Goal: Transaction & Acquisition: Purchase product/service

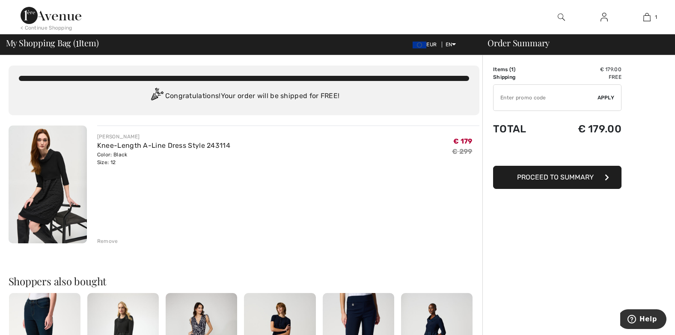
click at [50, 181] on img at bounding box center [48, 185] width 78 height 118
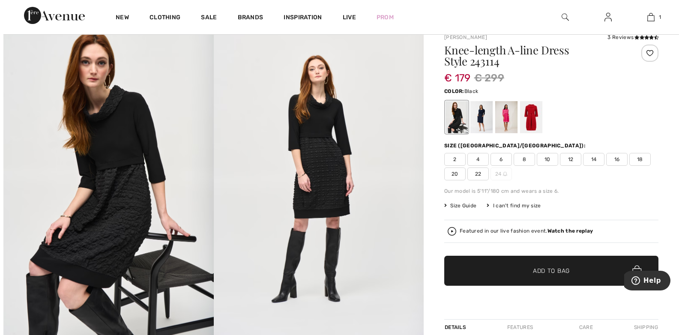
scroll to position [43, 0]
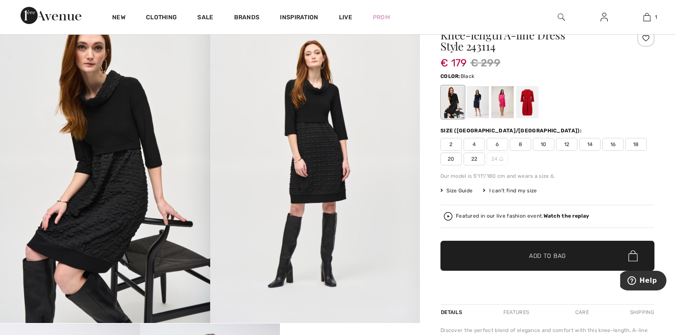
click at [136, 177] on img at bounding box center [105, 165] width 210 height 315
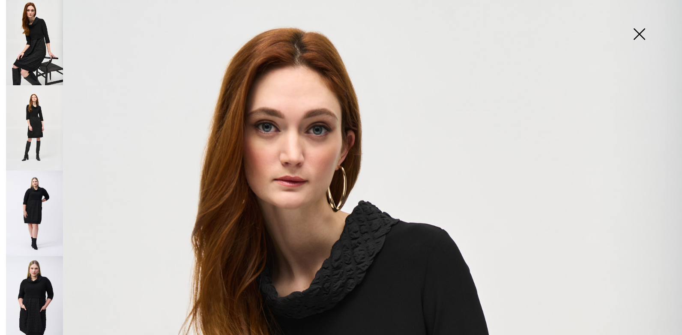
scroll to position [0, 0]
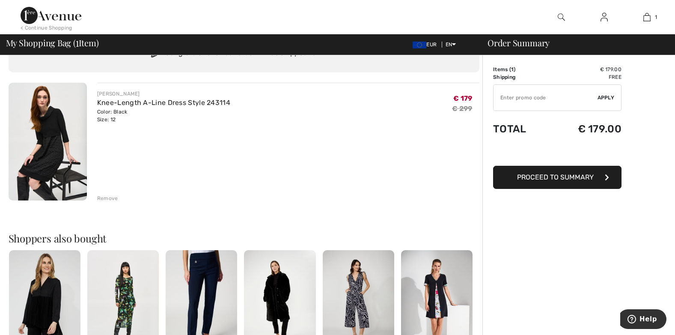
scroll to position [129, 0]
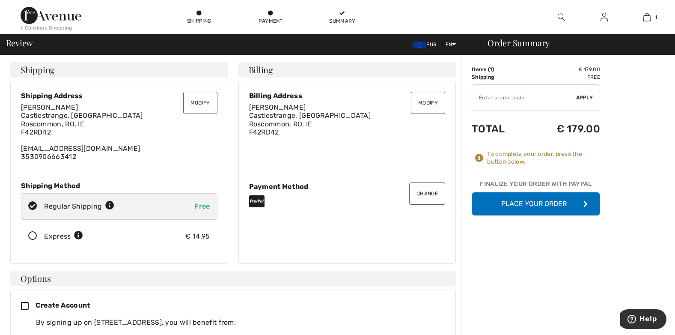
click at [198, 102] on button "Modify" at bounding box center [200, 103] width 34 height 22
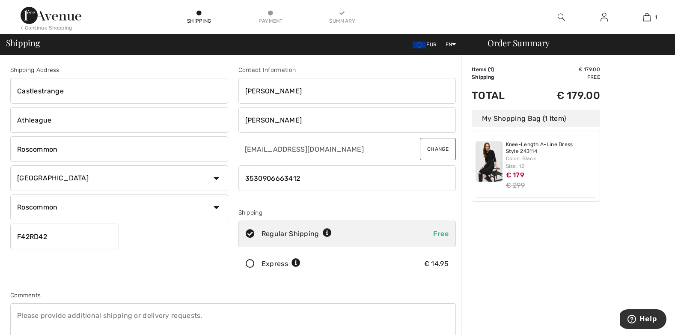
click at [272, 93] on input "Bernie" at bounding box center [348, 91] width 218 height 26
type input "Bernadette"
click at [305, 181] on input "phone" at bounding box center [348, 178] width 218 height 26
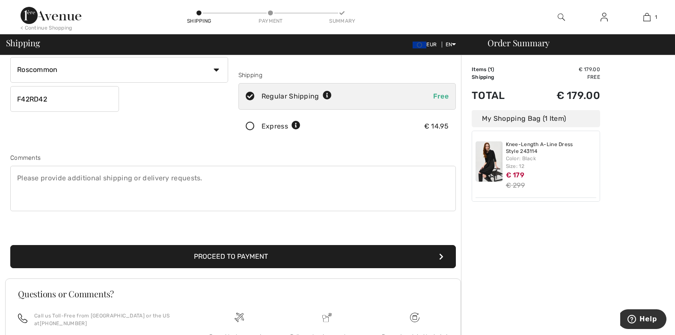
scroll to position [223, 0]
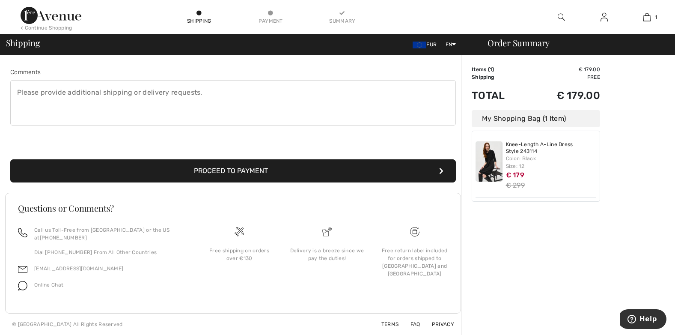
type input "353851631640"
click at [260, 168] on button "Proceed to Payment" at bounding box center [233, 170] width 446 height 23
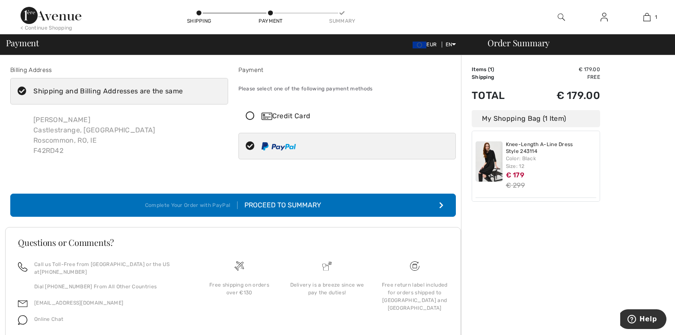
click at [386, 200] on button "Complete Your Order with PayPal Proceed to Summary" at bounding box center [233, 205] width 446 height 23
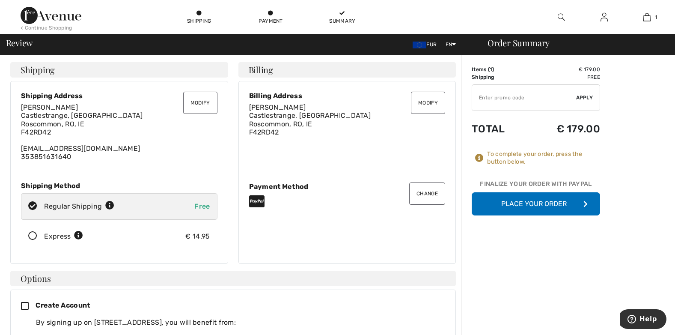
click at [530, 201] on button "Place Your Order" at bounding box center [536, 203] width 129 height 23
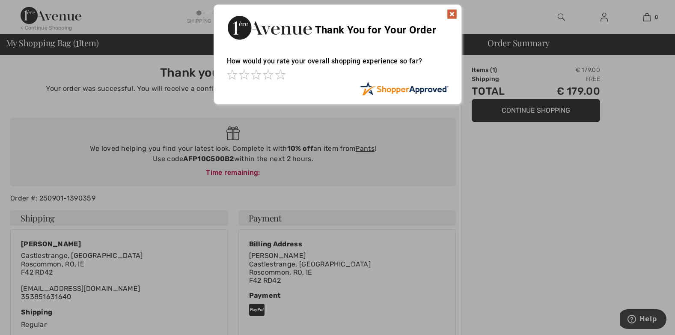
click at [451, 12] on img at bounding box center [452, 14] width 10 height 10
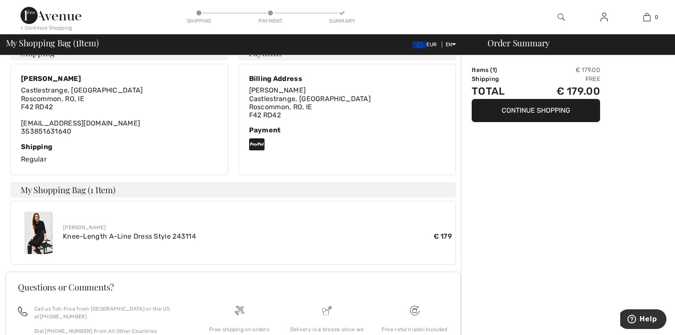
scroll to position [214, 0]
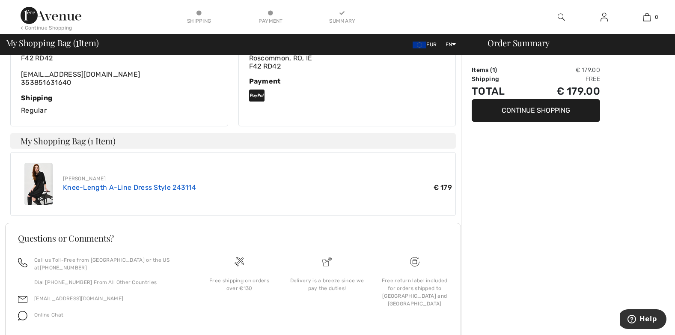
click at [152, 185] on link "Knee-Length A-Line Dress Style 243114" at bounding box center [129, 187] width 133 height 8
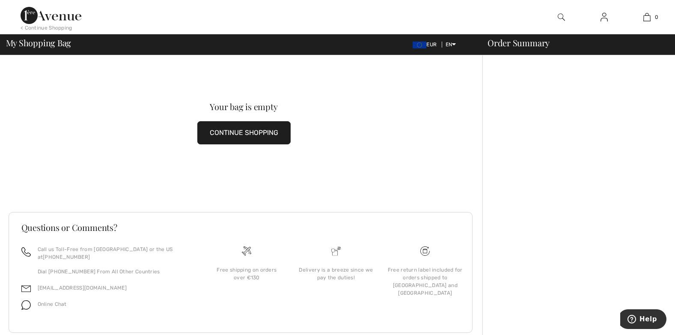
click at [265, 129] on button "CONTINUE SHOPPING" at bounding box center [243, 132] width 93 height 23
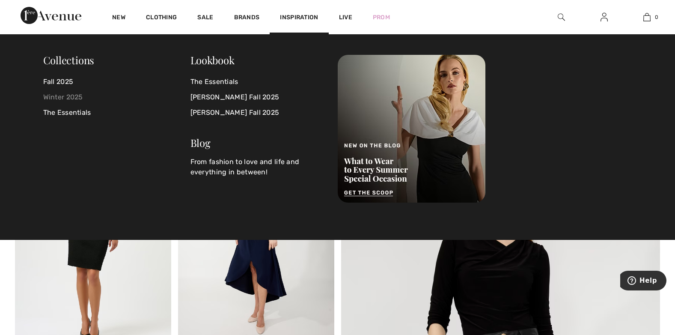
click at [62, 95] on link "Winter 2025" at bounding box center [116, 97] width 147 height 15
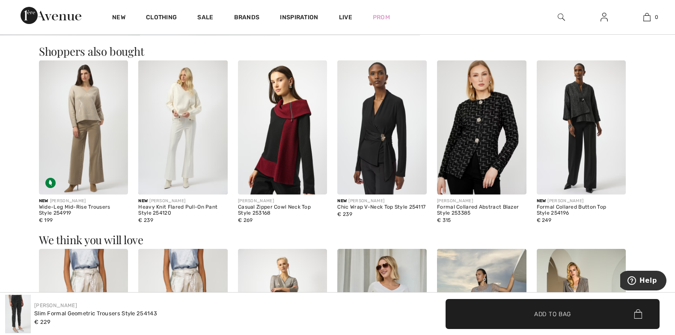
scroll to position [557, 0]
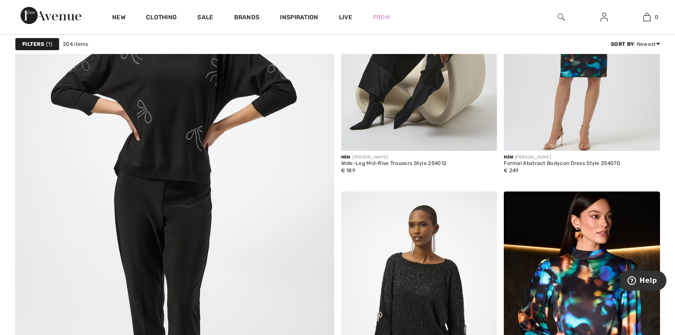
scroll to position [2356, 0]
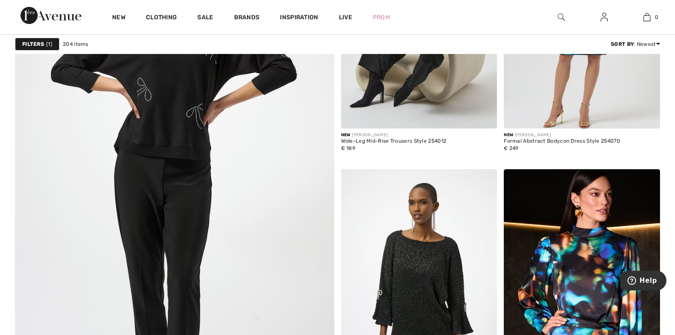
click at [561, 16] on img at bounding box center [561, 17] width 7 height 10
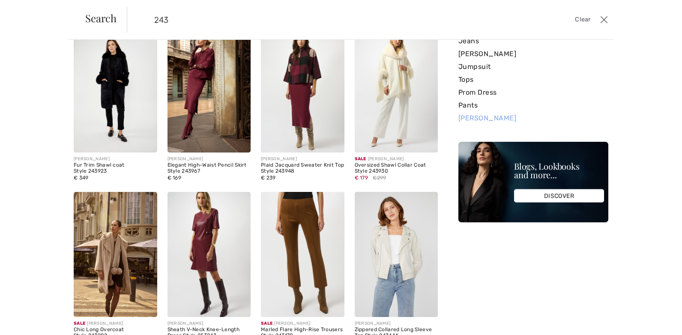
scroll to position [129, 0]
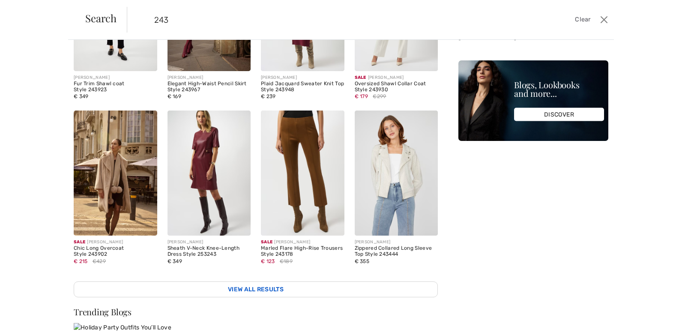
type input "243"
click at [248, 287] on link "View All Results" at bounding box center [256, 289] width 364 height 16
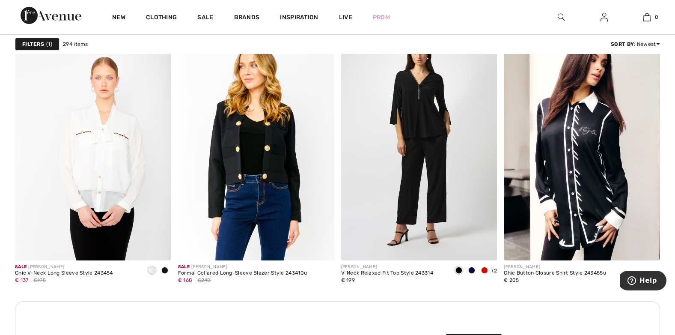
scroll to position [1842, 0]
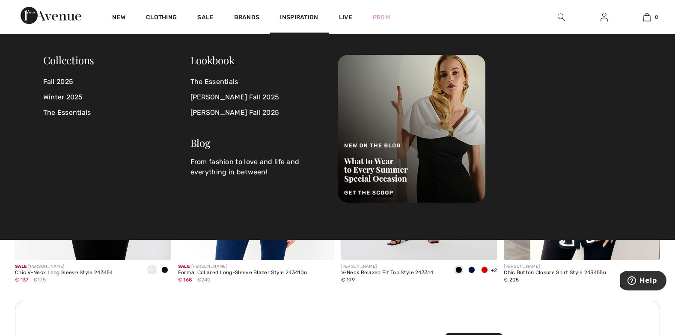
click at [559, 15] on img at bounding box center [561, 17] width 7 height 10
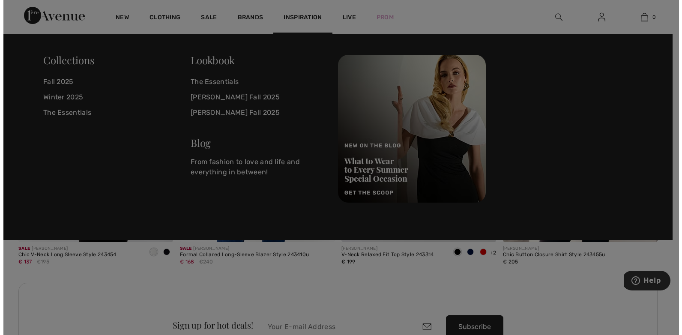
scroll to position [1857, 0]
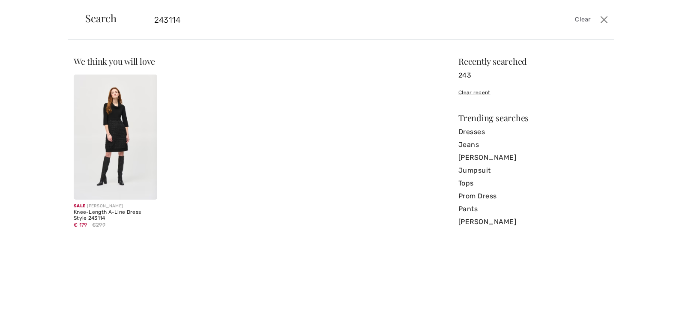
type input "243114"
click at [112, 130] on img at bounding box center [116, 137] width 84 height 125
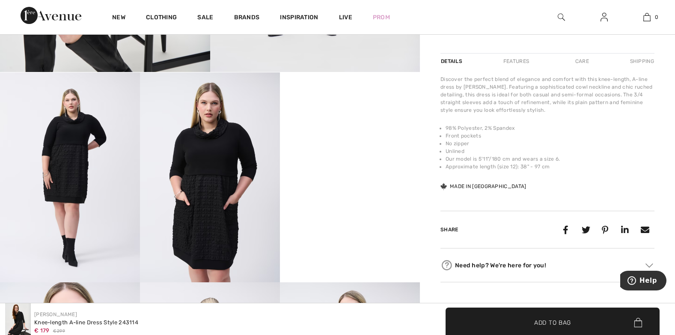
scroll to position [343, 0]
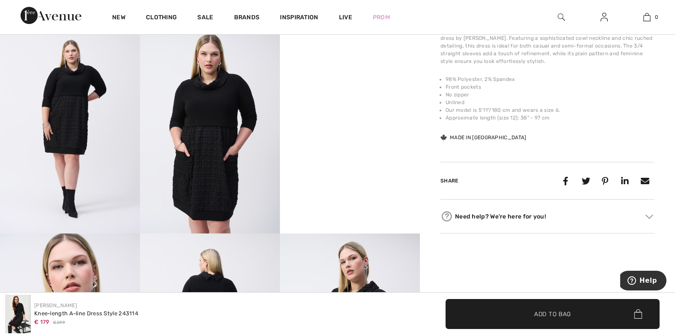
click at [208, 147] on img at bounding box center [210, 129] width 140 height 210
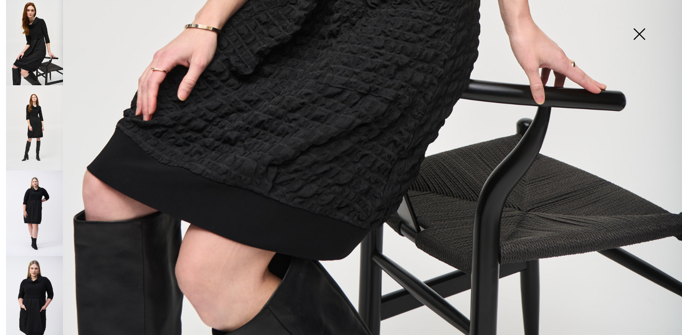
scroll to position [677, 0]
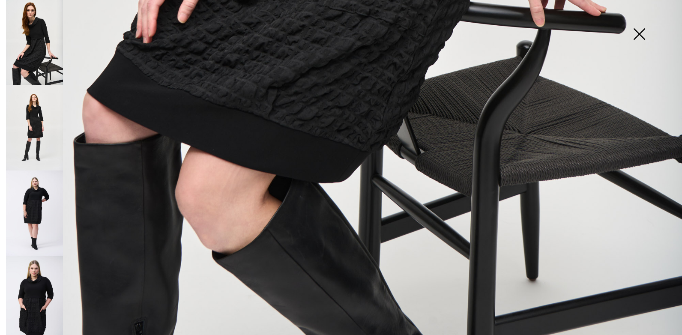
click at [42, 282] on img at bounding box center [34, 298] width 57 height 85
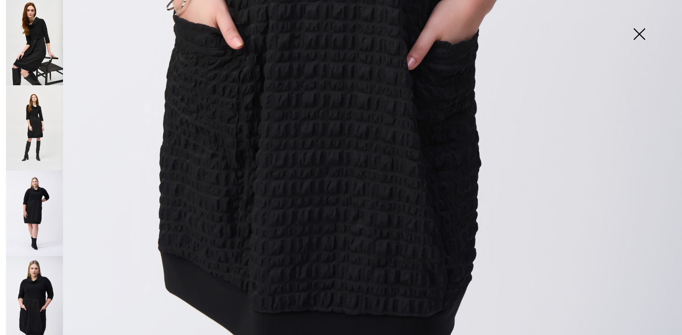
scroll to position [506, 0]
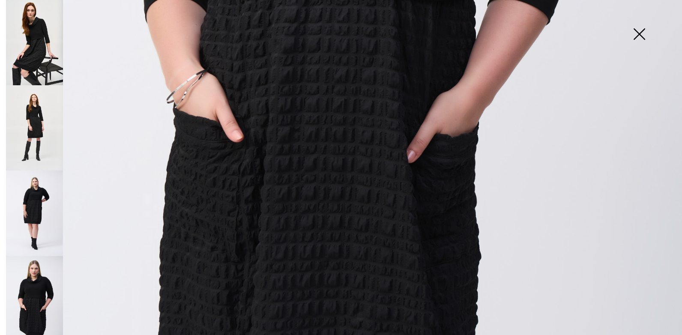
click at [48, 116] on img at bounding box center [34, 127] width 57 height 85
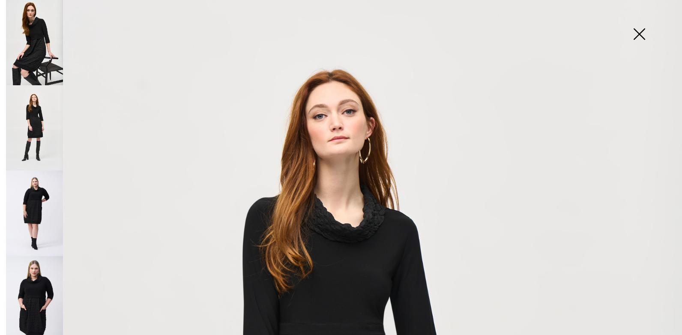
scroll to position [0, 0]
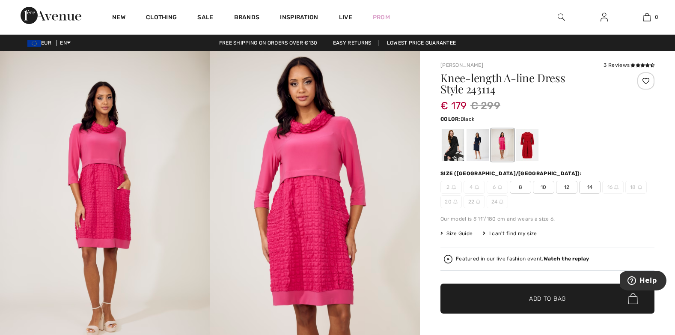
click at [456, 140] on div at bounding box center [453, 145] width 22 height 32
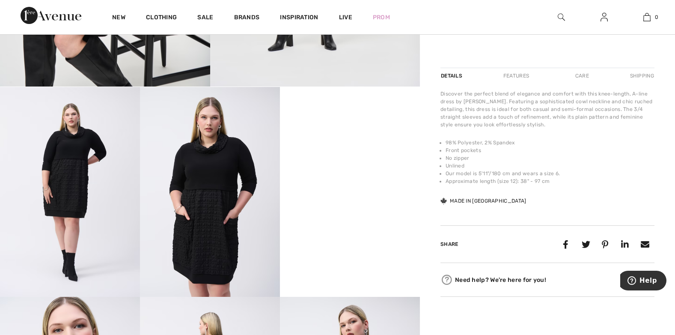
scroll to position [300, 0]
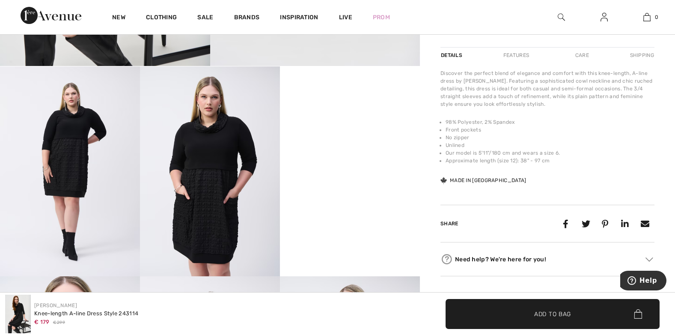
click at [514, 56] on div "Features" at bounding box center [516, 55] width 40 height 15
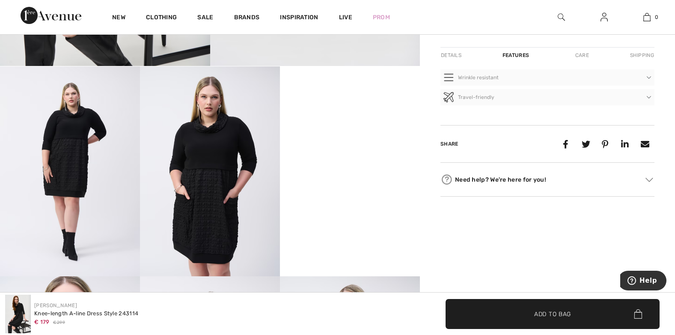
click at [584, 56] on div "Care" at bounding box center [582, 55] width 28 height 15
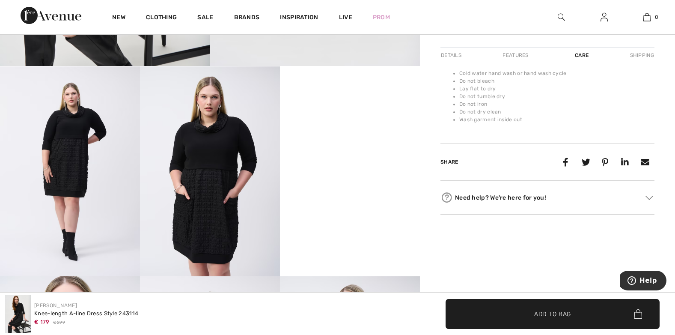
click at [641, 55] on div "Shipping" at bounding box center [641, 55] width 27 height 15
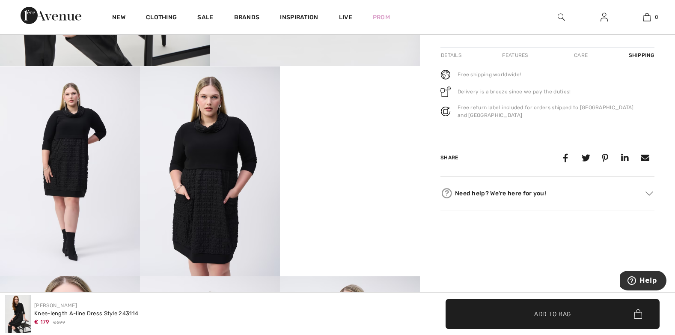
click at [448, 108] on img at bounding box center [446, 111] width 10 height 10
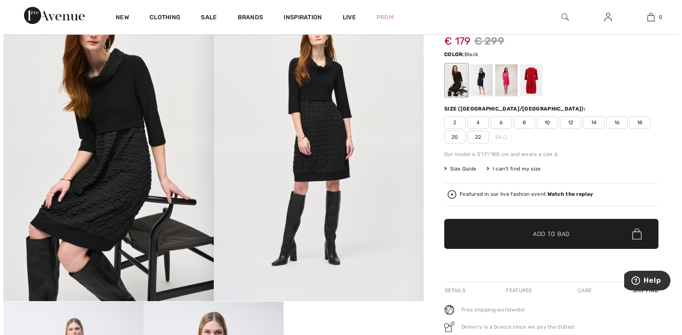
scroll to position [0, 0]
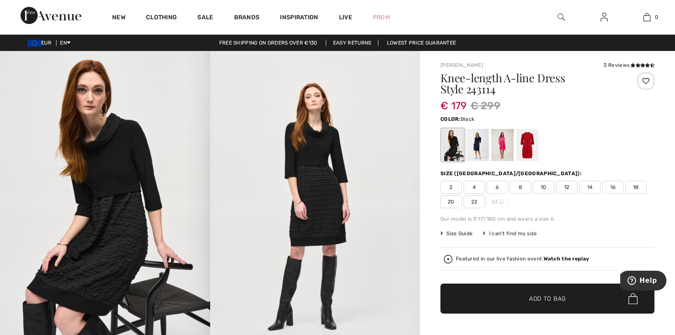
click at [320, 176] on img at bounding box center [315, 208] width 210 height 315
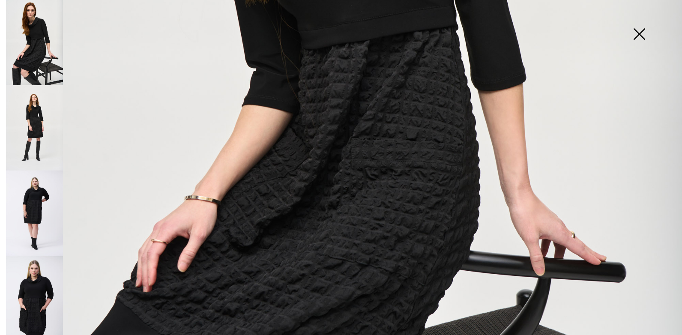
scroll to position [600, 0]
